Goal: Task Accomplishment & Management: Manage account settings

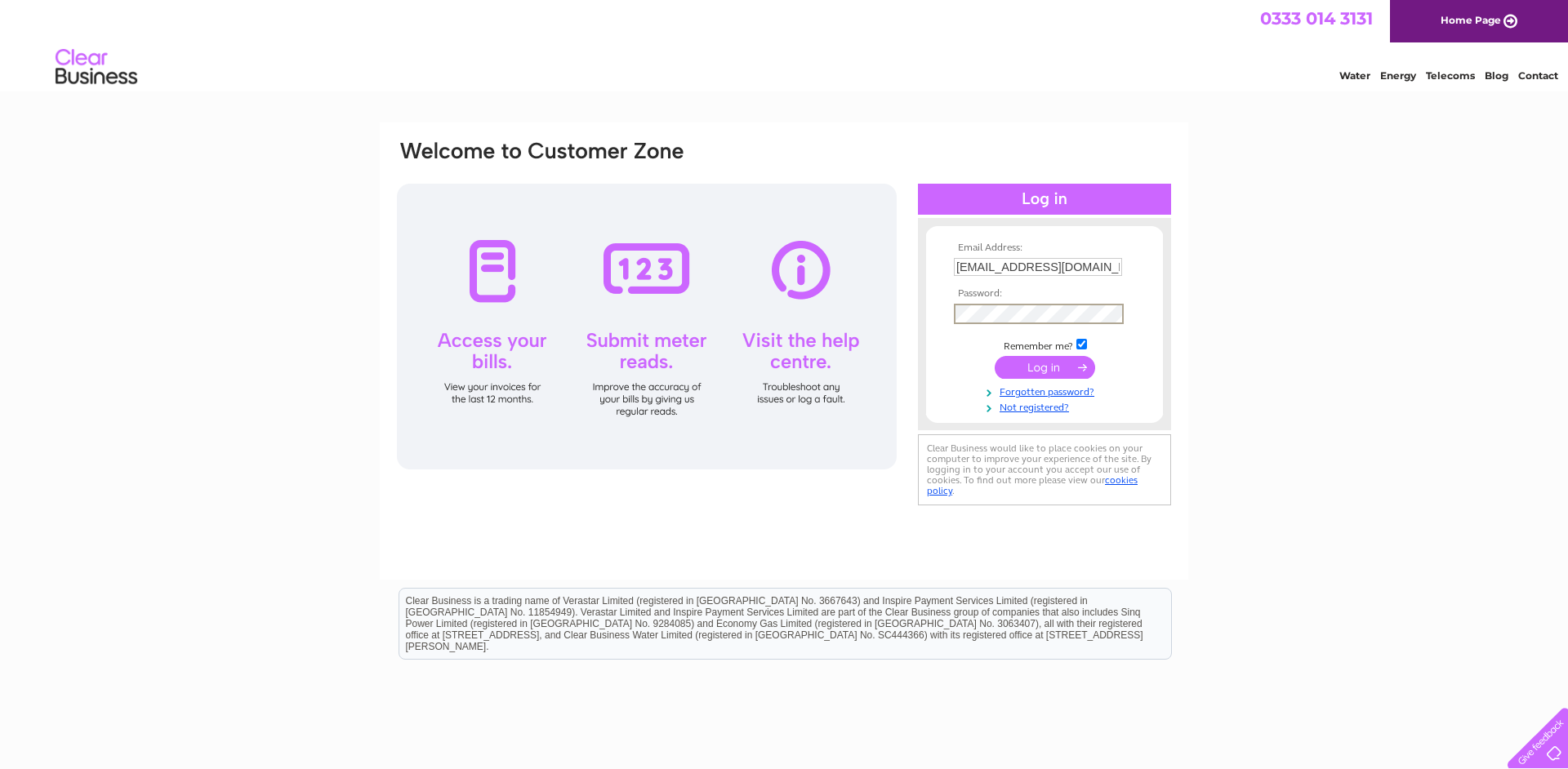
click at [1039, 371] on input "submit" at bounding box center [1044, 367] width 101 height 22
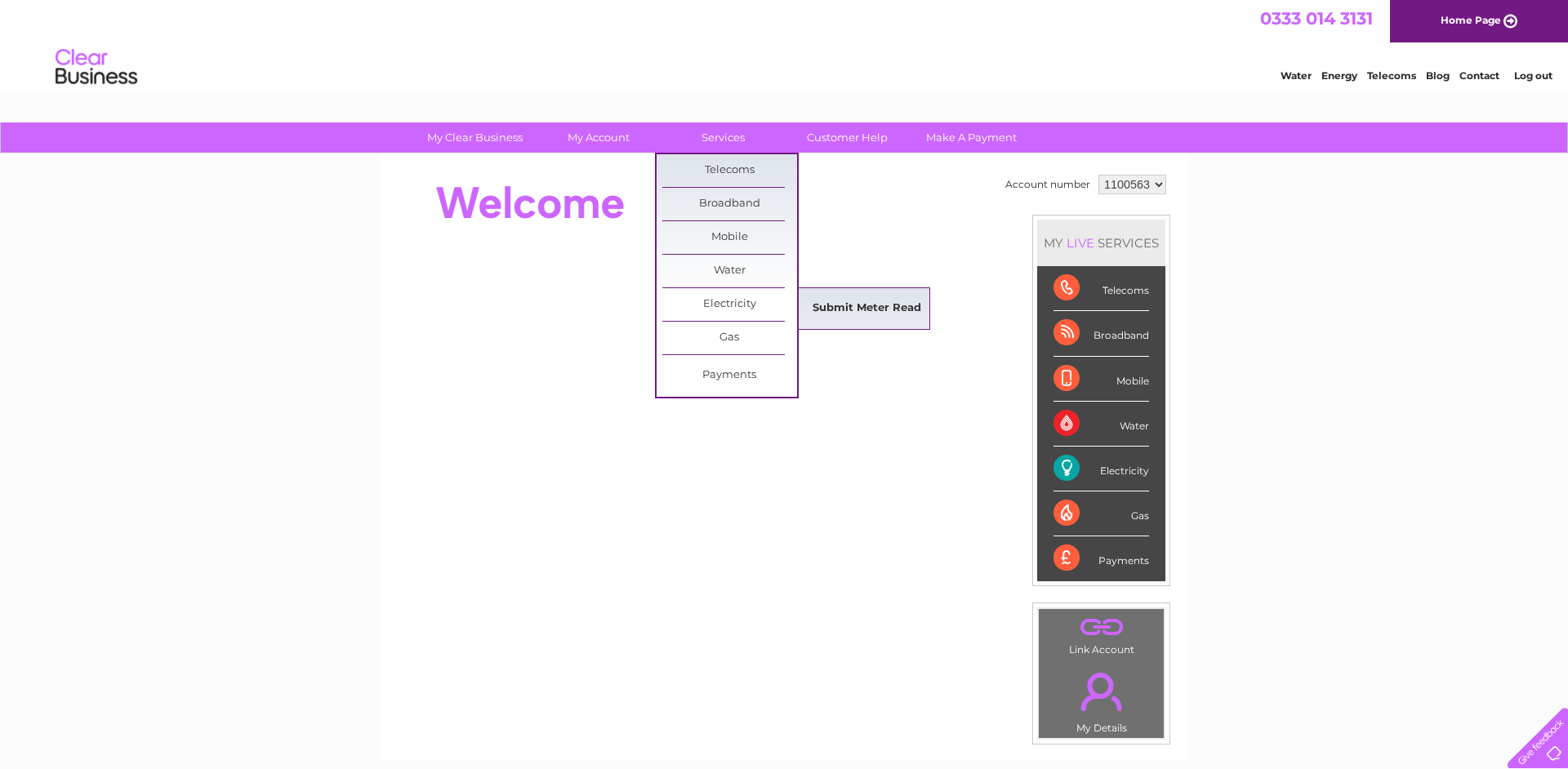
click at [864, 307] on link "Submit Meter Read" at bounding box center [866, 308] width 135 height 32
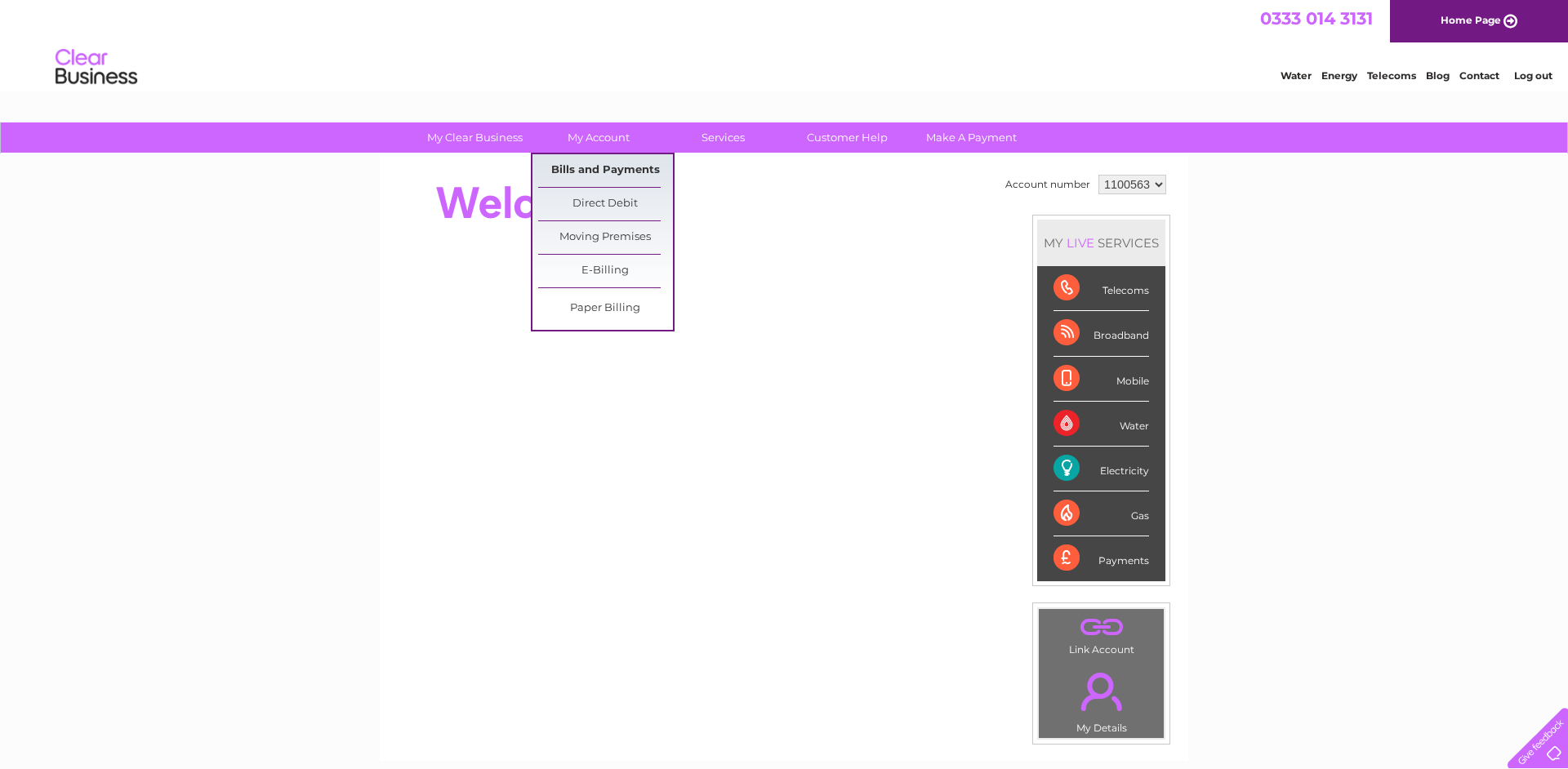
click at [614, 166] on link "Bills and Payments" at bounding box center [605, 170] width 135 height 32
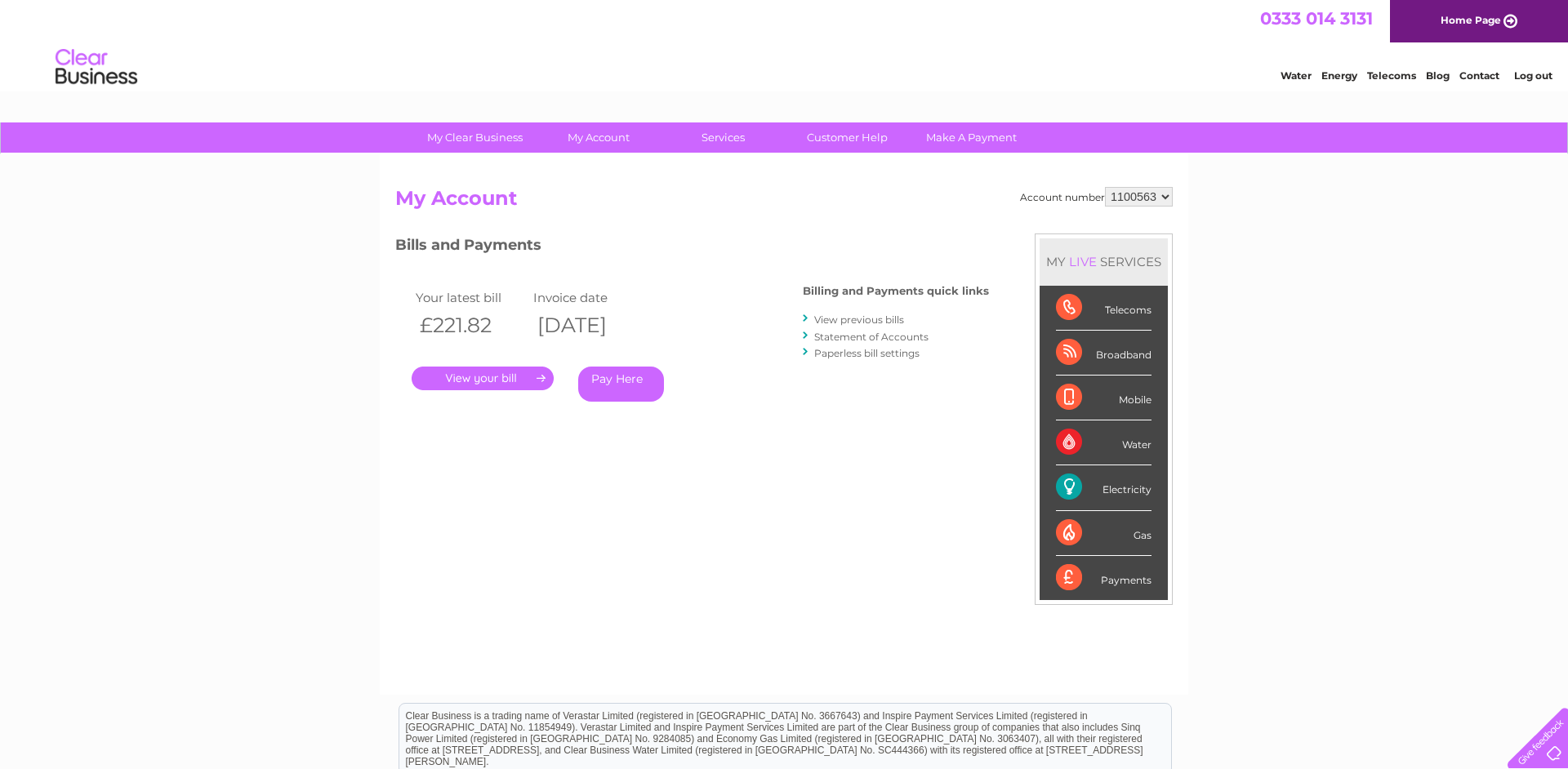
click at [480, 378] on link "." at bounding box center [483, 379] width 142 height 23
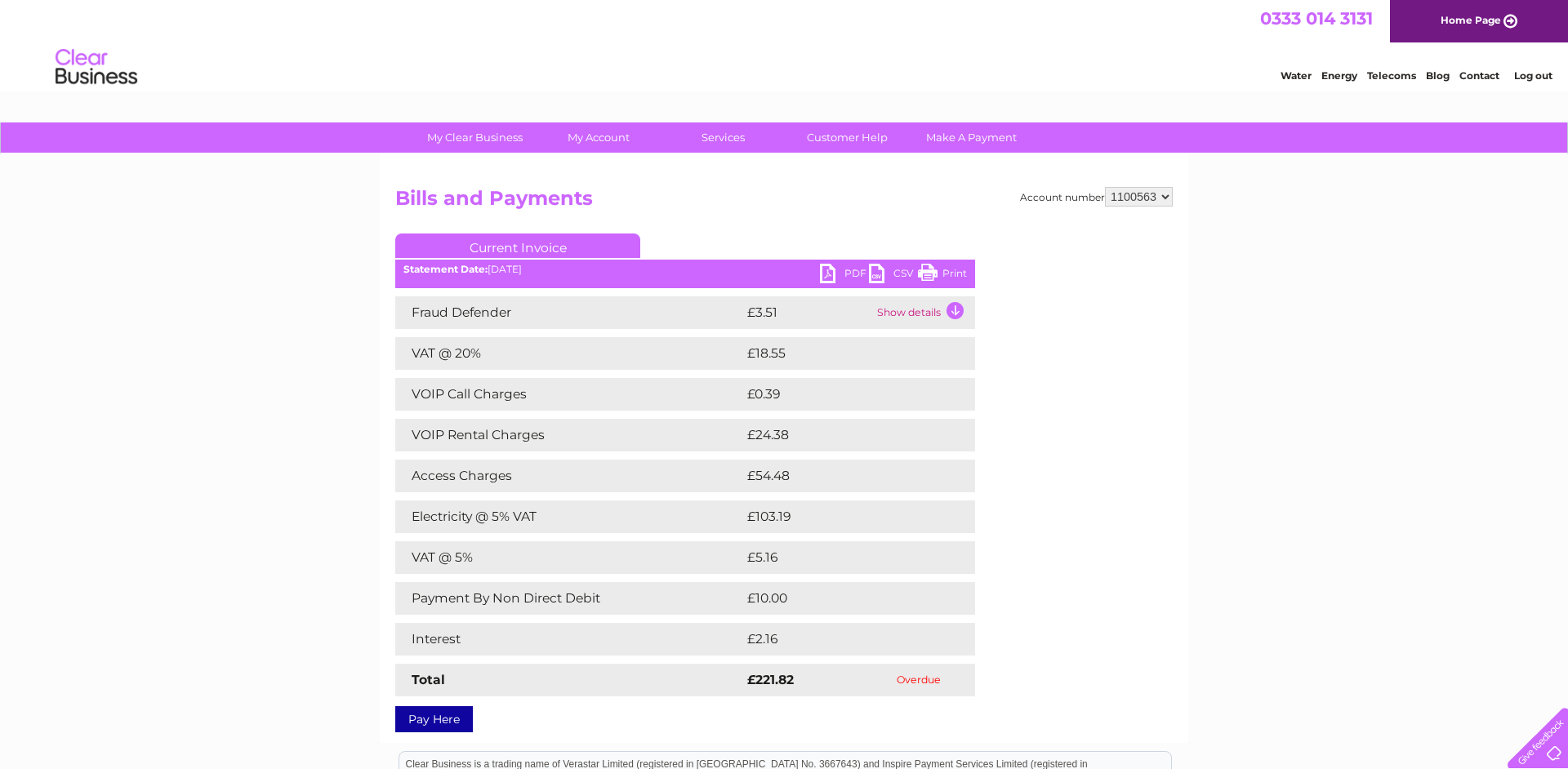
click at [824, 272] on link "PDF" at bounding box center [844, 275] width 49 height 23
click at [1537, 76] on link "Log out" at bounding box center [1532, 75] width 38 height 13
